Goal: Information Seeking & Learning: Learn about a topic

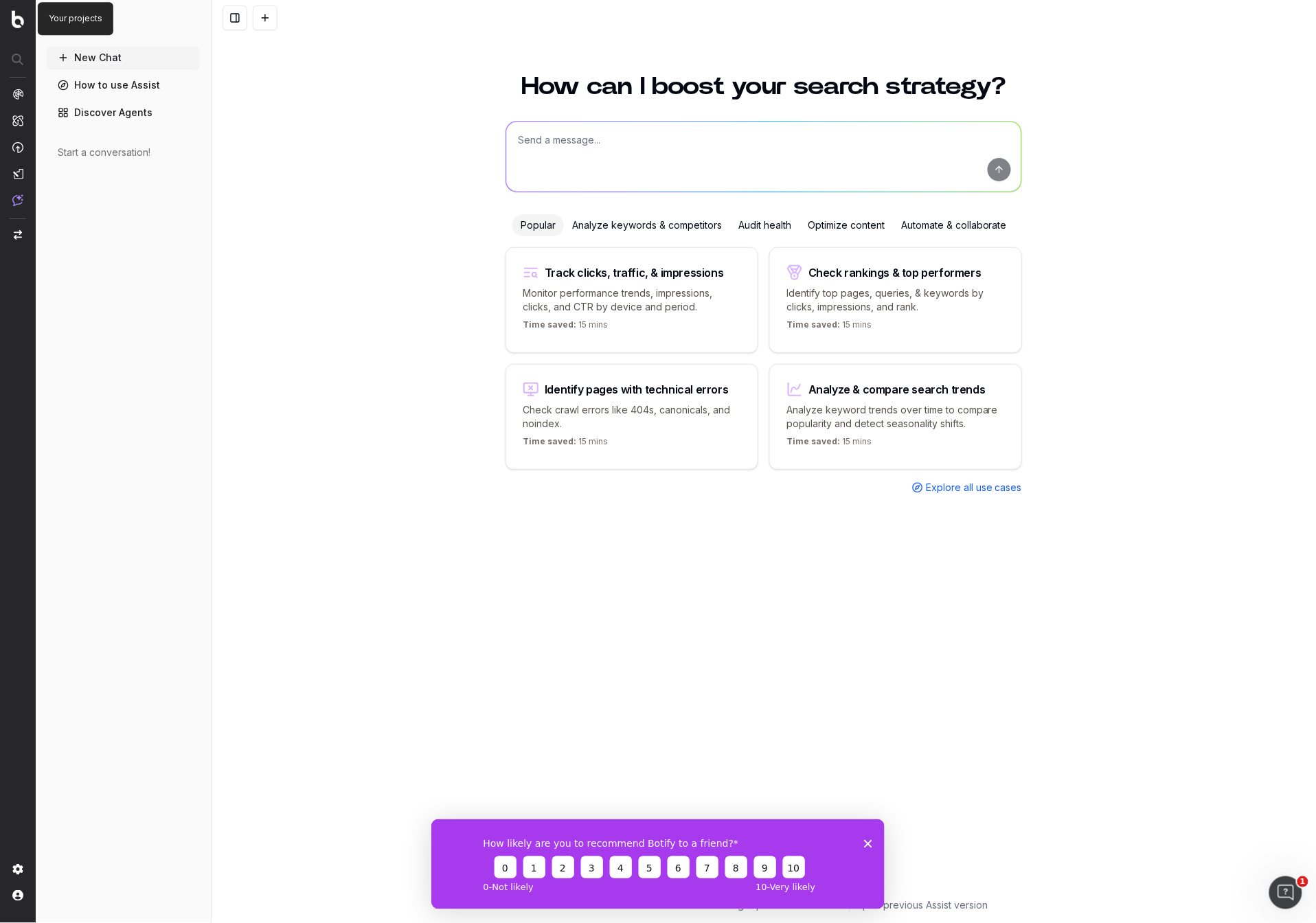
click at [18, 15] on img at bounding box center [17, 19] width 12 height 17
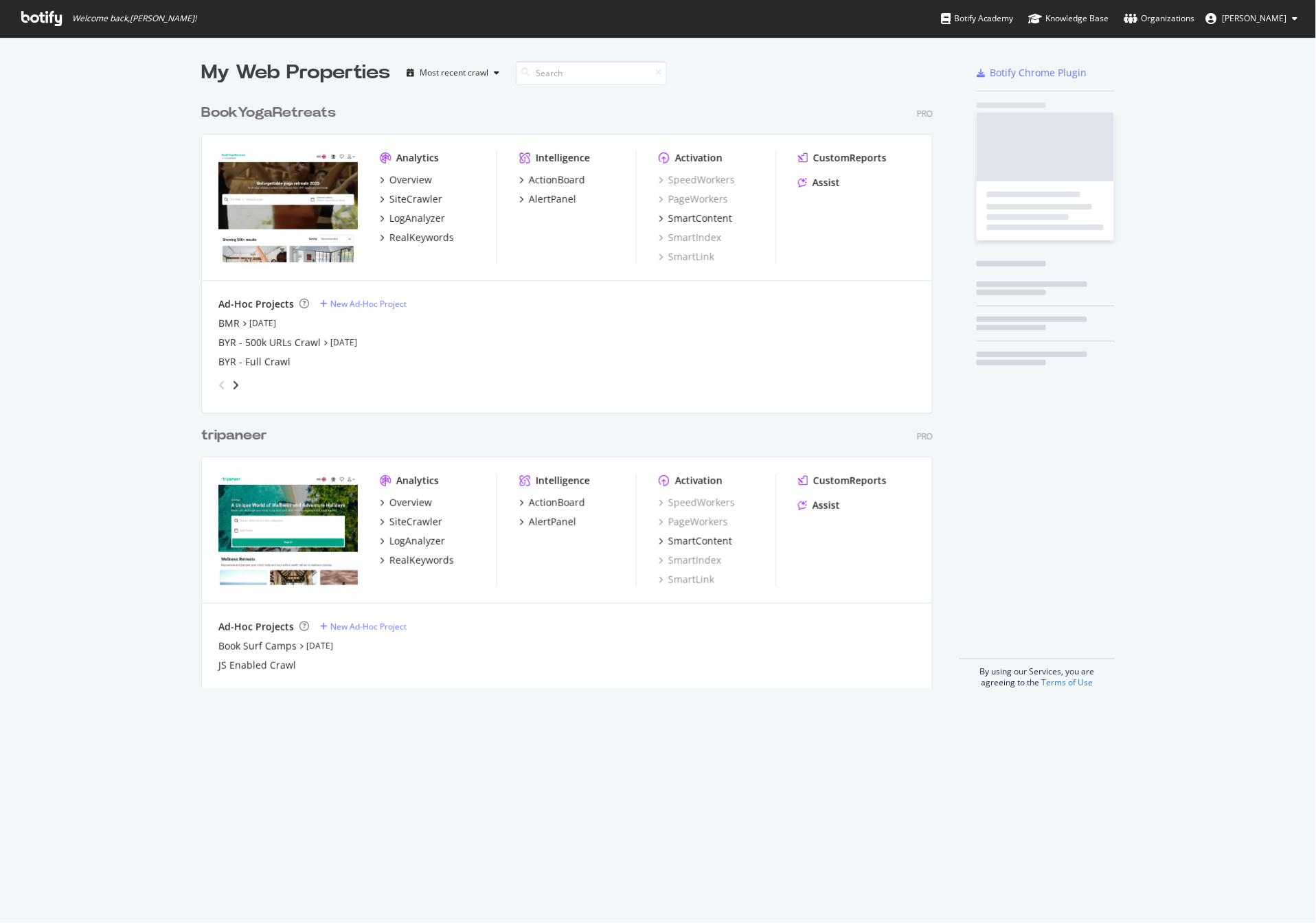
scroll to position [602, 742]
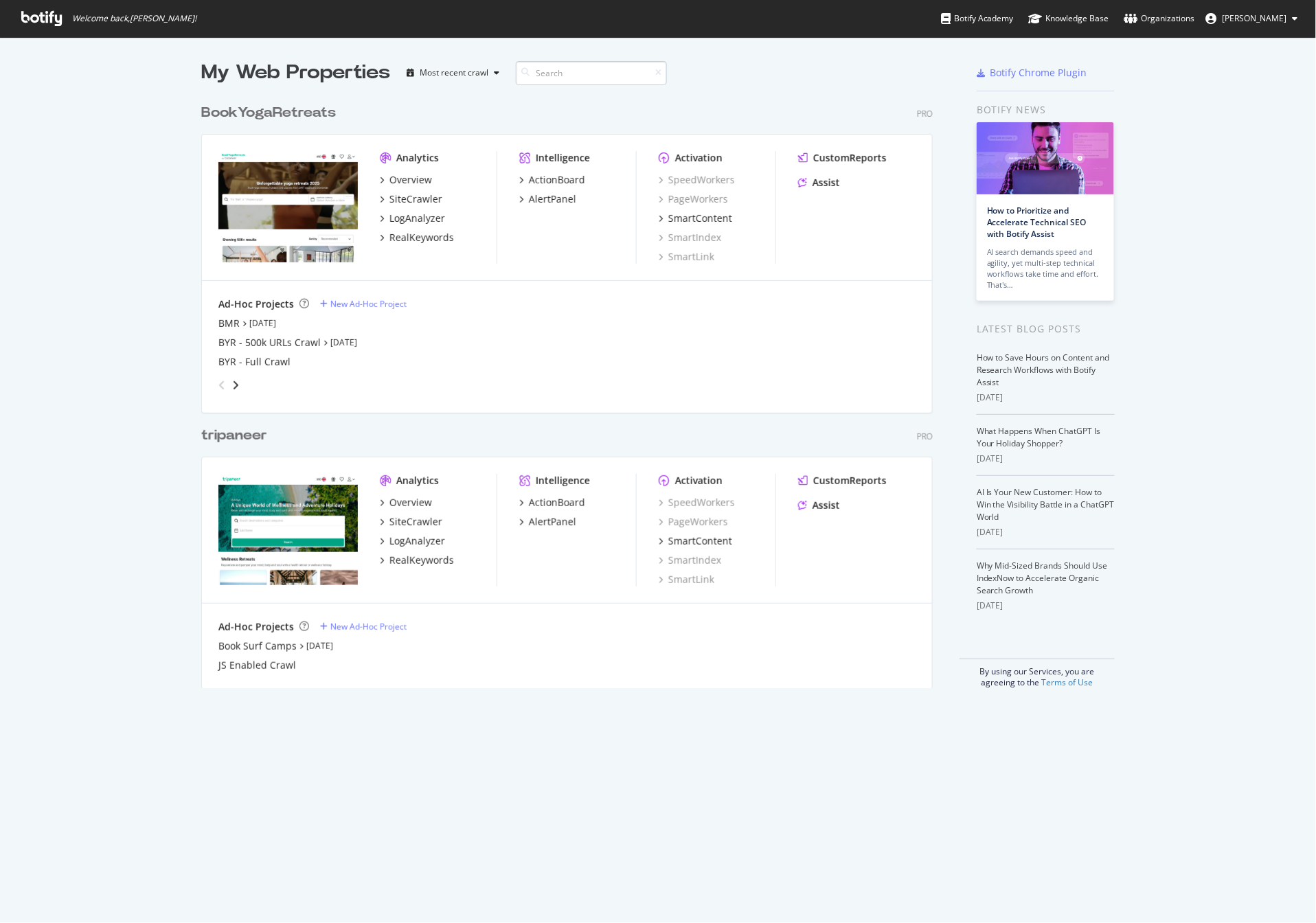
click at [557, 69] on input at bounding box center [591, 73] width 151 height 24
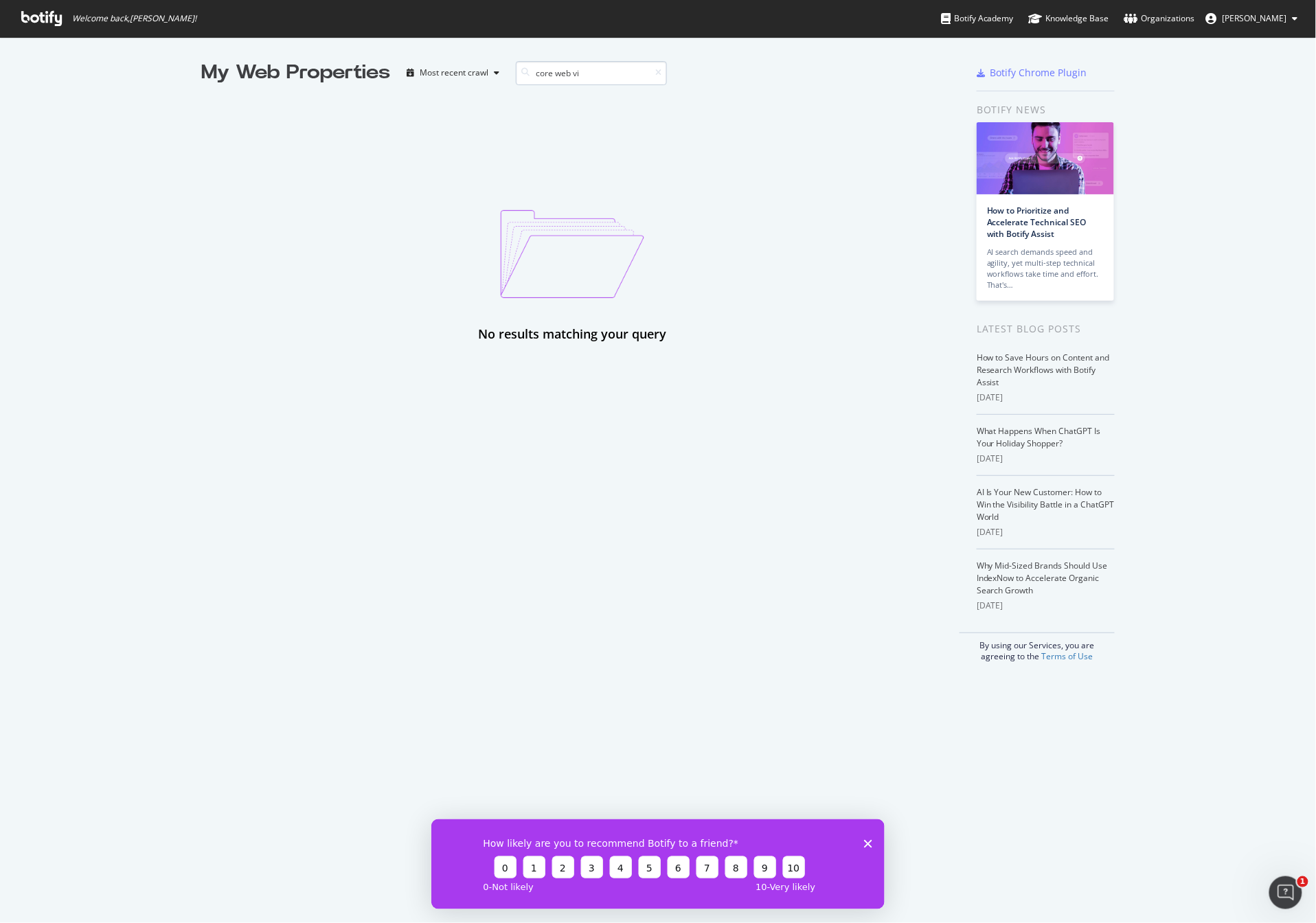
scroll to position [0, 0]
type input "core web vitals"
drag, startPoint x: 608, startPoint y: 74, endPoint x: 456, endPoint y: 75, distance: 152.0
click at [456, 75] on div "My Web Properties Most recent crawl core web vitals" at bounding box center [526, 72] width 651 height 27
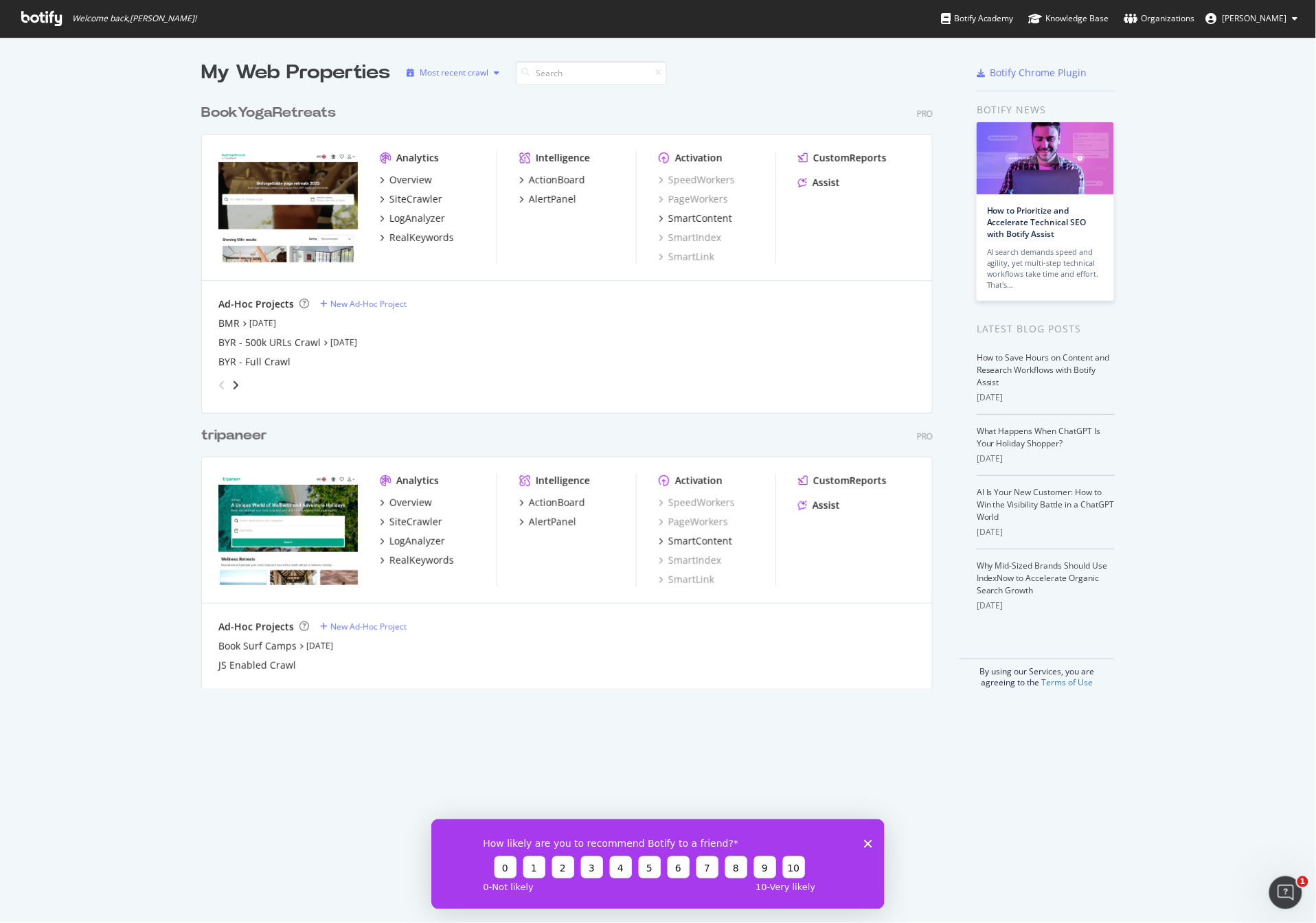
scroll to position [602, 742]
